Goal: Register for event/course

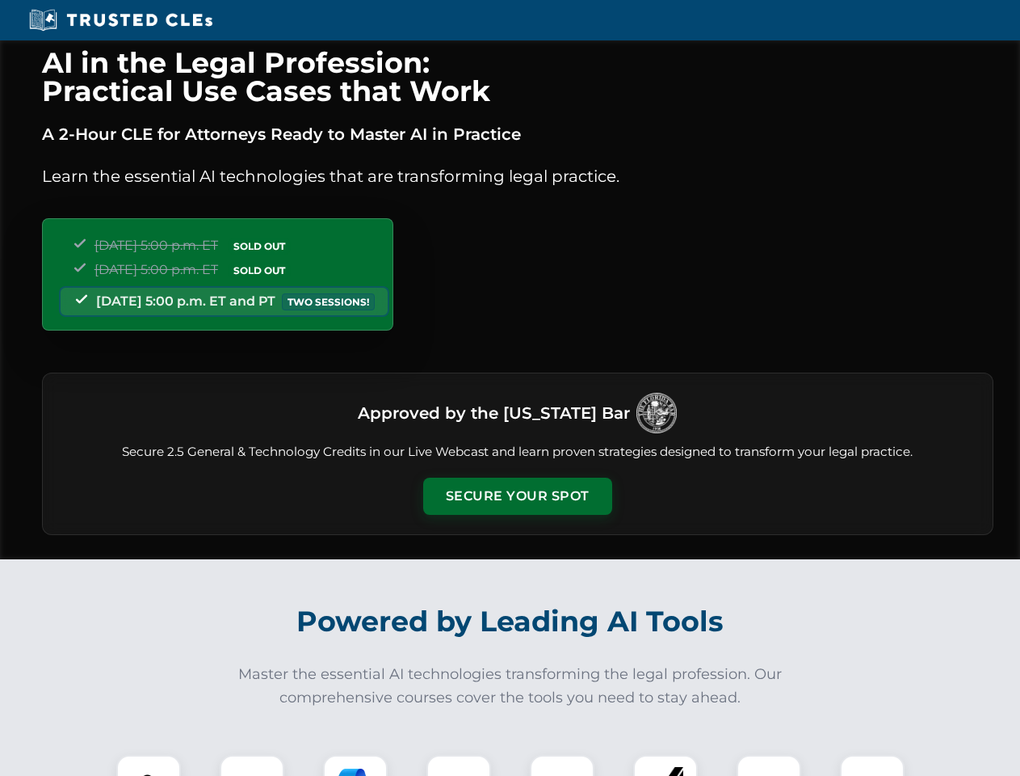
click at [517, 496] on button "Secure Your Spot" at bounding box center [517, 496] width 189 height 37
click at [149, 765] on img at bounding box center [148, 787] width 47 height 47
